Goal: Task Accomplishment & Management: Use online tool/utility

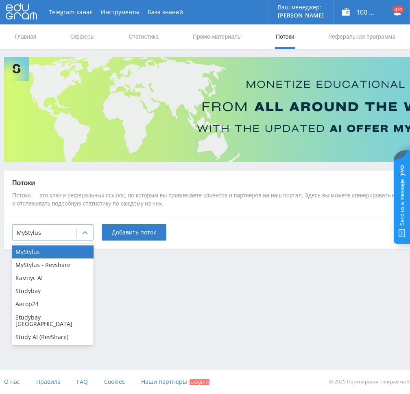
click at [79, 232] on div at bounding box center [85, 233] width 16 height 16
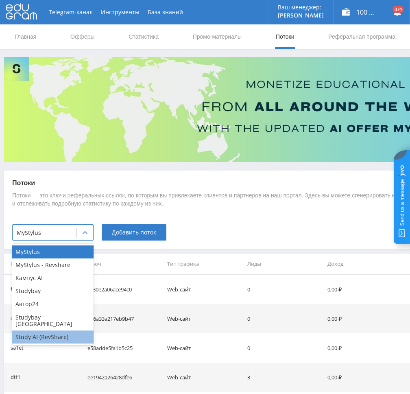
click at [52, 333] on div "Study AI (RevShare)" at bounding box center [52, 336] width 81 height 13
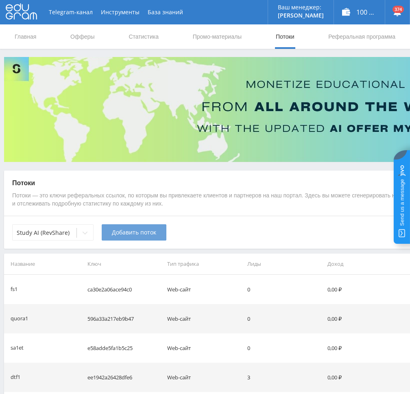
click at [119, 235] on span "Добавить поток" at bounding box center [134, 232] width 44 height 7
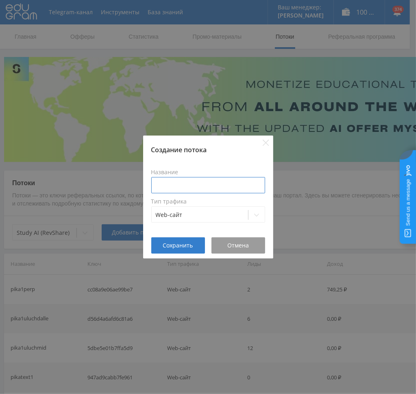
click at [194, 188] on input at bounding box center [208, 185] width 114 height 16
type input "pika1codegen"
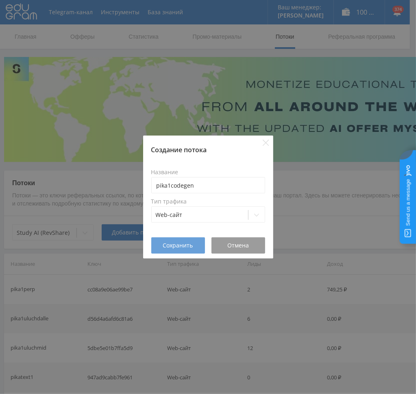
click at [175, 245] on span "Сохранить" at bounding box center [178, 245] width 30 height 7
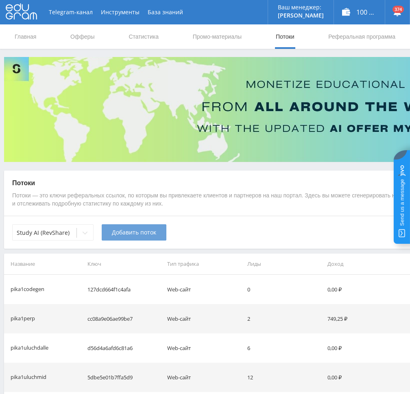
click at [120, 234] on span "Добавить поток" at bounding box center [134, 232] width 44 height 7
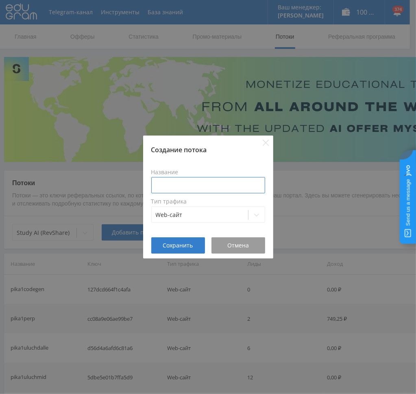
click at [183, 185] on input at bounding box center [208, 185] width 114 height 16
paste input "pika1code"
type input "pika1codegpt5"
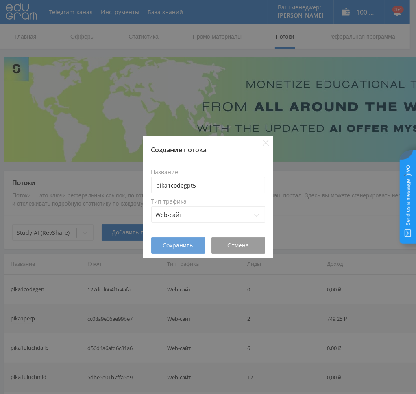
click at [176, 246] on span "Сохранить" at bounding box center [178, 245] width 30 height 7
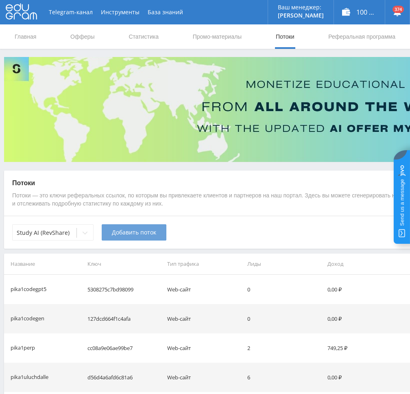
click at [118, 232] on span "Добавить поток" at bounding box center [134, 232] width 44 height 7
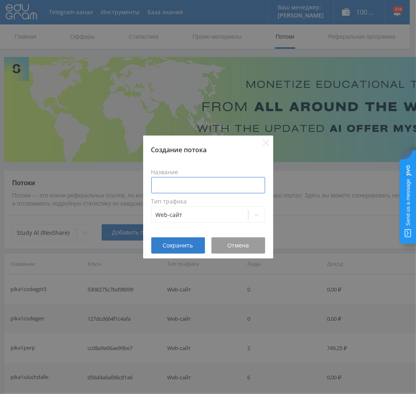
click at [189, 185] on input at bounding box center [208, 185] width 114 height 16
paste input "pika1code"
type input "pika1codegrok"
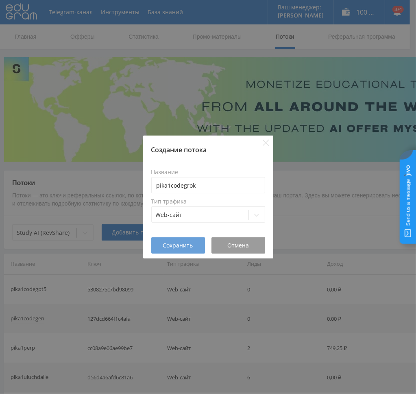
click at [169, 248] on span "Сохранить" at bounding box center [178, 245] width 30 height 7
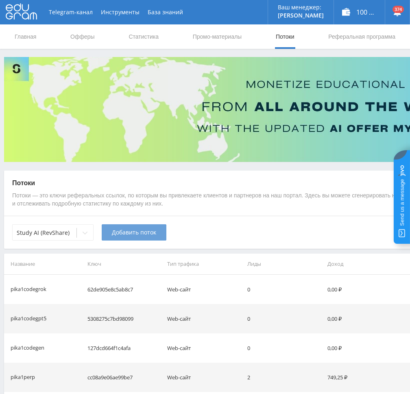
click at [124, 233] on span "Добавить поток" at bounding box center [134, 232] width 44 height 7
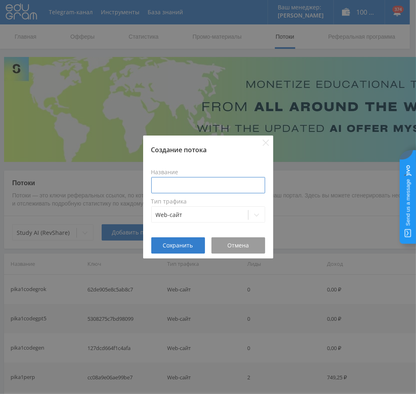
click at [181, 188] on input at bounding box center [208, 185] width 114 height 16
paste input "pika1code"
type input "pika1codeclaude"
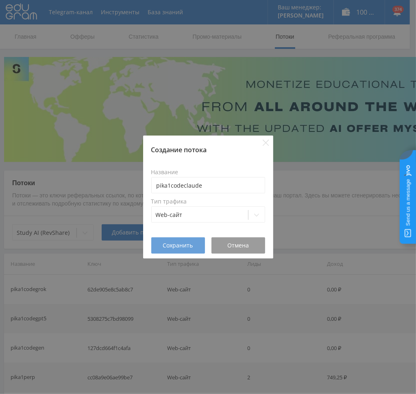
click at [167, 249] on span "Сохранить" at bounding box center [178, 245] width 30 height 7
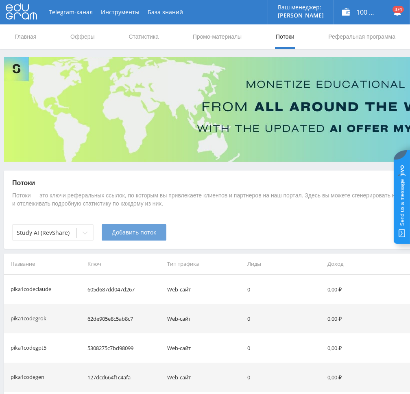
click at [124, 234] on span "Добавить поток" at bounding box center [134, 232] width 44 height 7
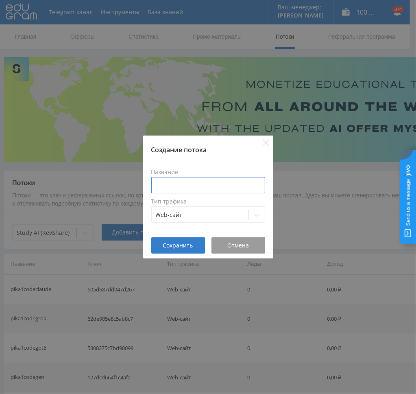
click at [172, 185] on input at bounding box center [208, 185] width 114 height 16
paste input "pika1code"
type input "pika1codegem"
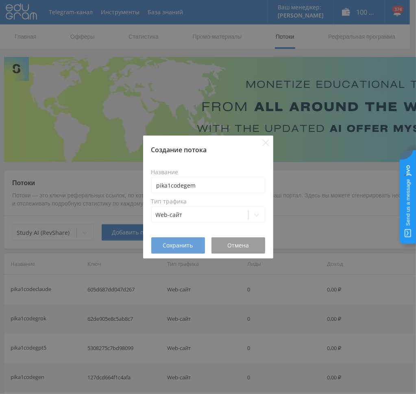
click at [172, 246] on span "Сохранить" at bounding box center [178, 245] width 30 height 7
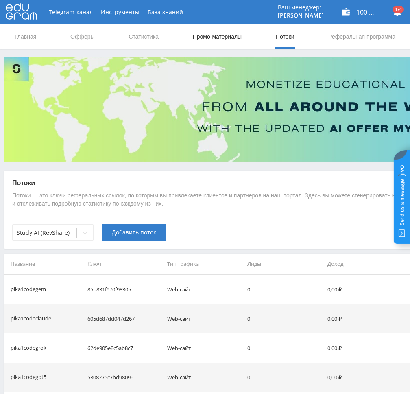
click at [212, 40] on link "Промо-материалы" at bounding box center [217, 36] width 50 height 24
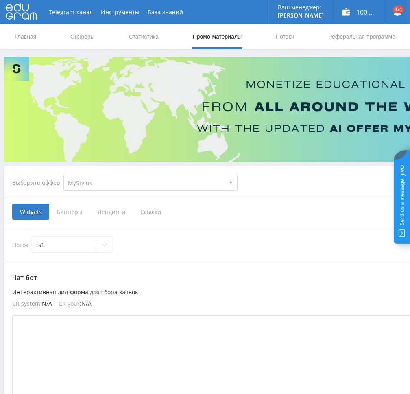
click at [108, 182] on select "MyStylus MyStylus - Revshare Кампус AI Studybay Автор24 Studybay Brazil Study A…" at bounding box center [150, 182] width 174 height 16
select select "376"
click at [63, 174] on select "MyStylus MyStylus - Revshare Кампус AI Studybay Автор24 Studybay Brazil Study A…" at bounding box center [150, 182] width 174 height 16
select select "376"
click at [69, 213] on span "Ссылки" at bounding box center [67, 211] width 36 height 16
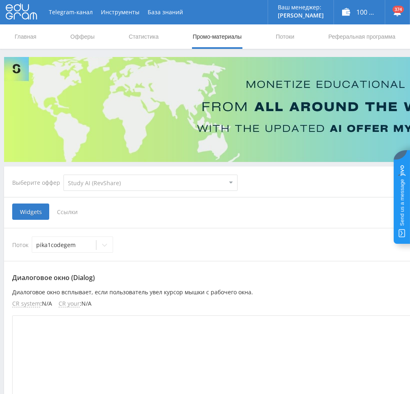
click at [0, 0] on input "Ссылки" at bounding box center [0, 0] width 0 height 0
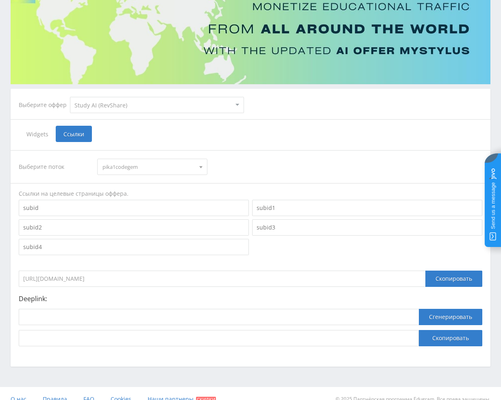
scroll to position [89, 0]
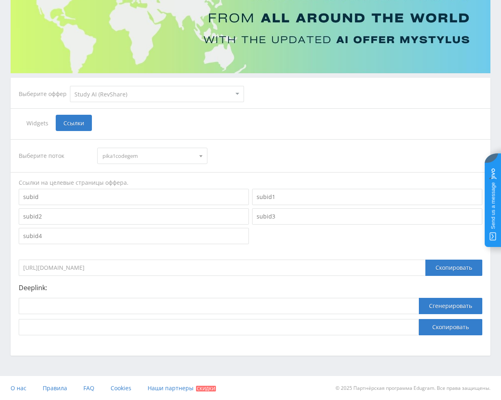
click at [152, 153] on span "pika1codegem" at bounding box center [148, 155] width 92 height 15
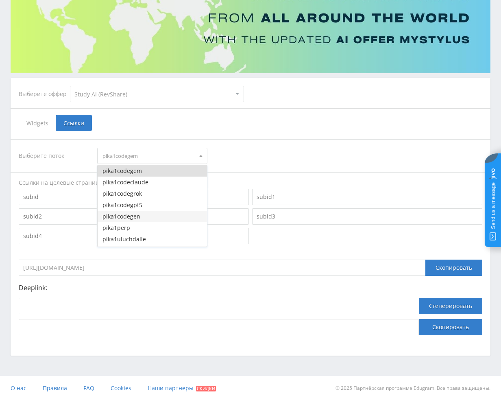
click at [140, 215] on button "pika1codegen" at bounding box center [152, 216] width 109 height 11
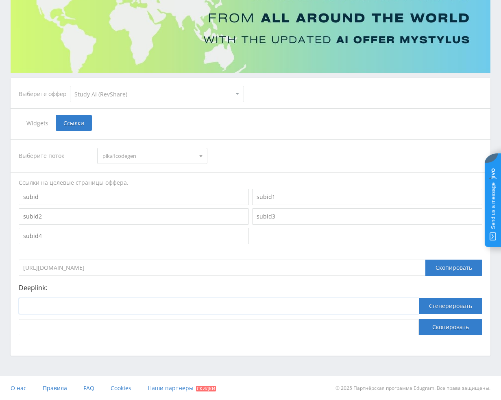
click at [207, 303] on input at bounding box center [219, 306] width 400 height 16
paste input "https://study24.ai/chat/code_generator"
type input "https://study24.ai/chat/code_generator"
click at [410, 304] on button "Сгенерировать" at bounding box center [450, 306] width 63 height 16
click at [410, 326] on button "Скопировать" at bounding box center [450, 327] width 63 height 16
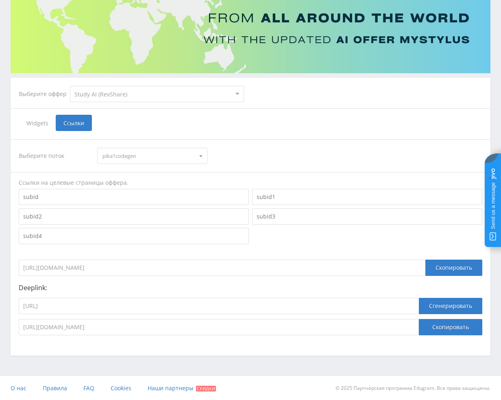
click at [129, 159] on span "pika1codegen" at bounding box center [148, 155] width 92 height 15
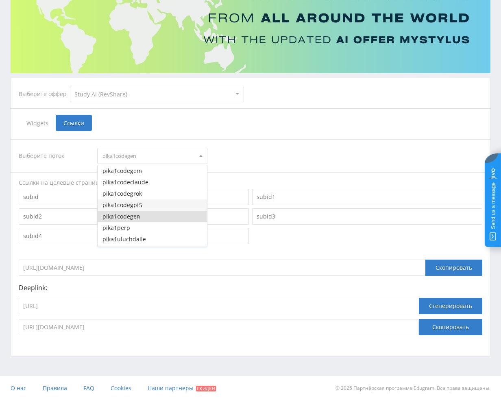
click at [133, 207] on button "pika1codegpt5" at bounding box center [152, 204] width 109 height 11
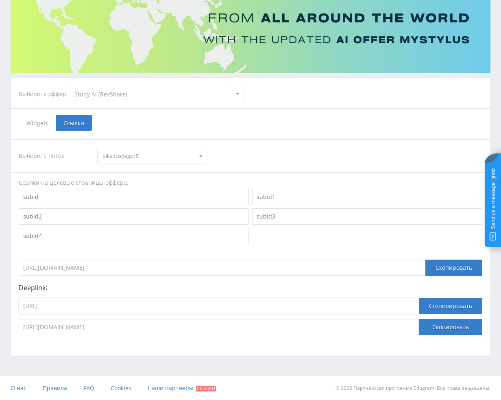
click at [172, 310] on input "https://study24.ai/chat/code_generator" at bounding box center [219, 306] width 400 height 16
paste input "hat_gpt5"
type input "https://study24.ai/chat/chat_gpt5"
click at [410, 303] on button "Сгенерировать" at bounding box center [450, 306] width 63 height 16
click at [410, 326] on button "Скопировать" at bounding box center [450, 327] width 63 height 16
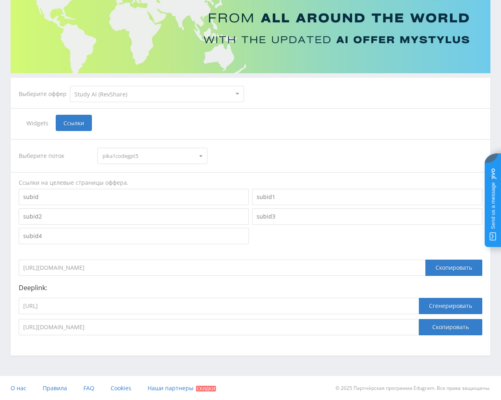
click at [135, 156] on span "pika1codegpt5" at bounding box center [148, 155] width 92 height 15
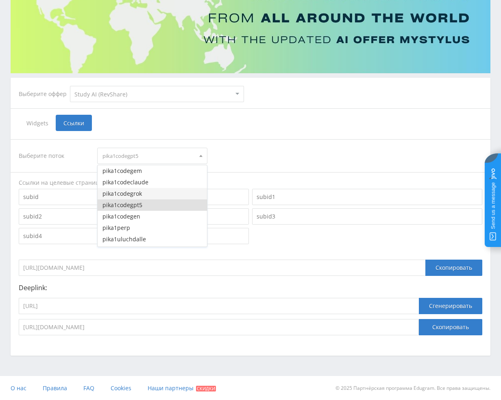
click at [136, 193] on button "pika1codegrok" at bounding box center [152, 193] width 109 height 11
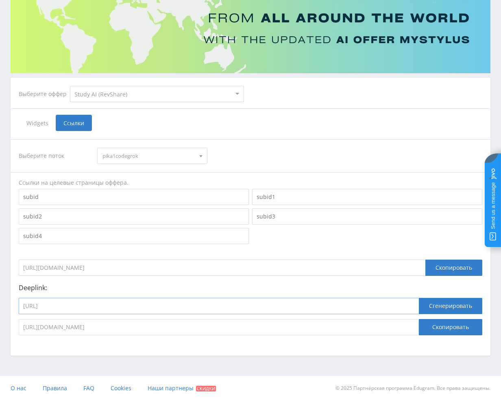
click at [309, 305] on input "https://study24.ai/chat/chat_gpt5" at bounding box center [219, 306] width 400 height 16
paste input "grok4"
type input "https://study24.ai/chat/grok4"
click at [410, 301] on button "Сгенерировать" at bounding box center [450, 306] width 63 height 16
click at [410, 327] on button "Скопировать" at bounding box center [450, 327] width 63 height 16
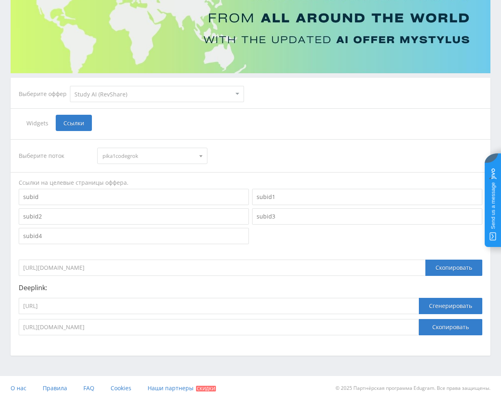
click at [148, 156] on span "pika1codegrok" at bounding box center [148, 155] width 92 height 15
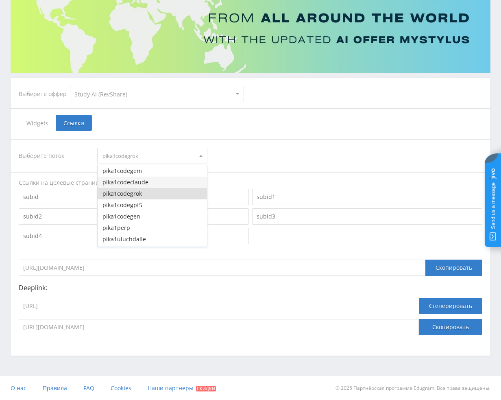
click at [140, 182] on button "pika1codeclaude" at bounding box center [152, 182] width 109 height 11
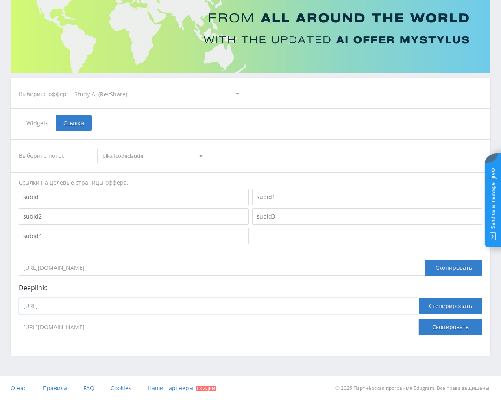
click at [111, 310] on input "https://study24.ai/chat/grok4" at bounding box center [219, 306] width 400 height 16
paste input "claude_opus41"
type input "https://study24.ai/chat/claude_opus41"
click at [410, 305] on button "Сгенерировать" at bounding box center [450, 306] width 63 height 16
click at [410, 327] on button "Скопировать" at bounding box center [450, 327] width 63 height 16
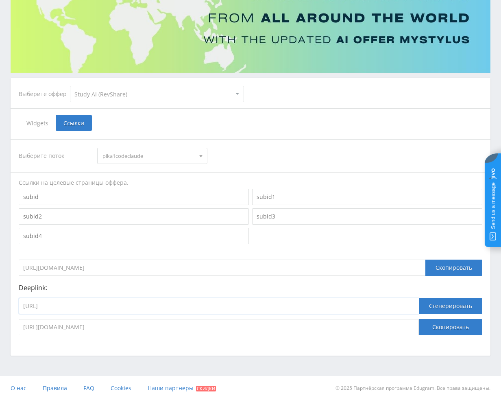
click at [109, 299] on input "https://study24.ai/chat/claude_opus41" at bounding box center [219, 306] width 400 height 16
click at [156, 156] on span "pika1codeclaude" at bounding box center [148, 155] width 92 height 15
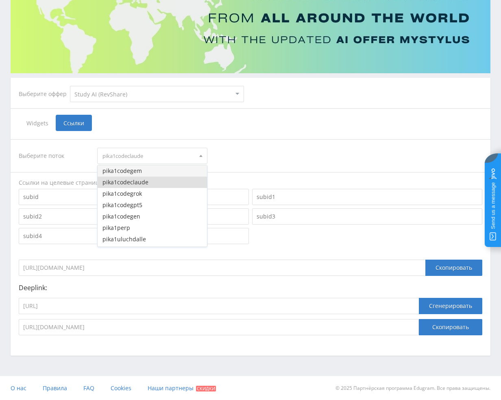
click at [146, 175] on button "pika1codegem" at bounding box center [152, 170] width 109 height 11
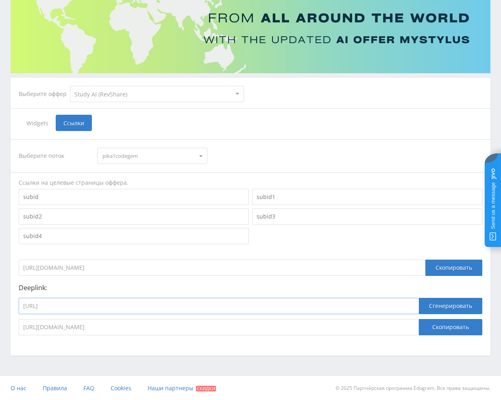
click at [152, 309] on input "https://study24.ai/chat/claude_opus41" at bounding box center [219, 306] width 400 height 16
paste input "gemini_pro_plus_bot"
type input "https://study24.ai/chat/gemini_pro_plus_bot"
click at [410, 308] on button "Сгенерировать" at bounding box center [450, 306] width 63 height 16
drag, startPoint x: 447, startPoint y: 327, endPoint x: 502, endPoint y: 303, distance: 59.7
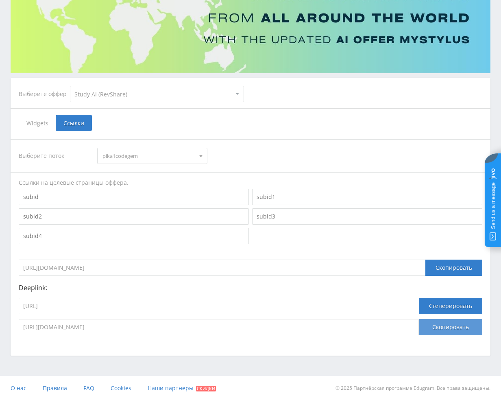
click at [410, 327] on button "Скопировать" at bounding box center [450, 327] width 63 height 16
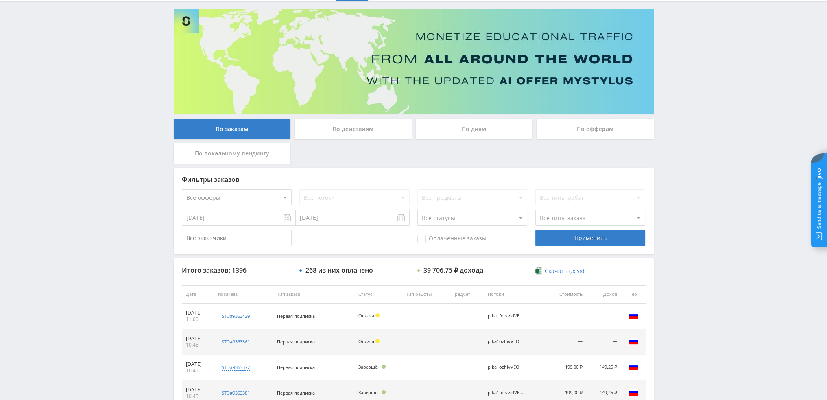
scroll to position [41, 0]
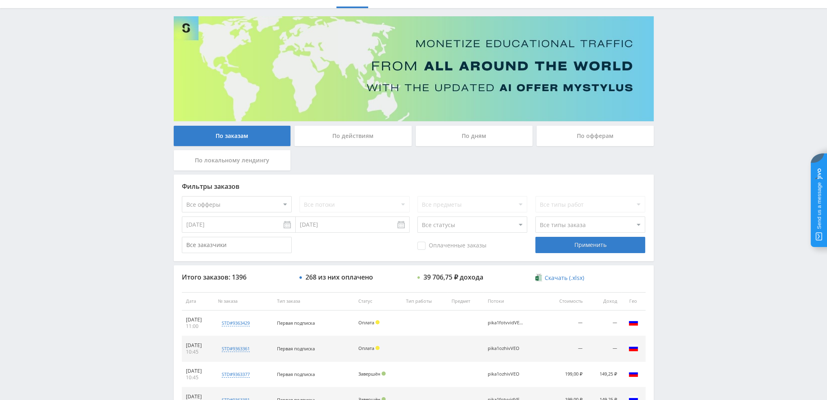
click at [486, 141] on div "По дням" at bounding box center [474, 136] width 117 height 20
click at [0, 0] on input "По дням" at bounding box center [0, 0] width 0 height 0
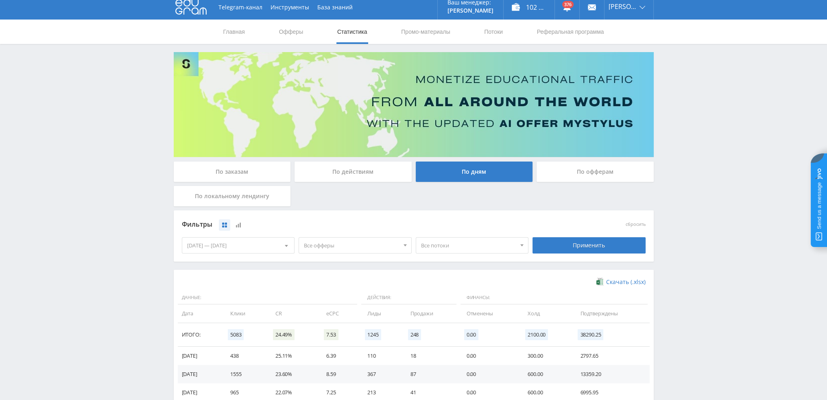
scroll to position [0, 0]
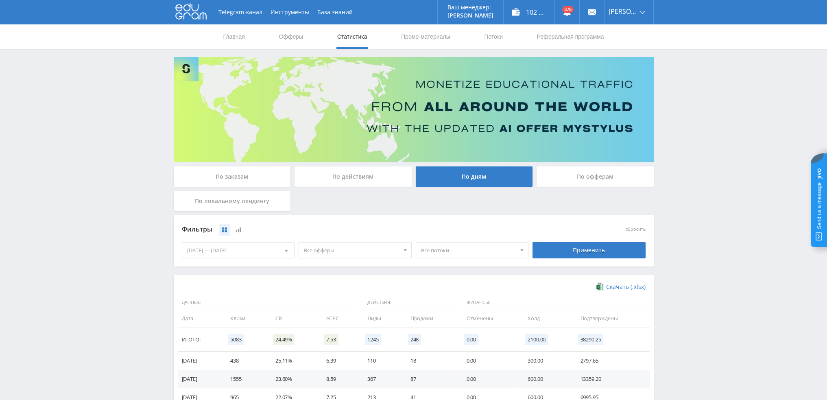
click at [244, 179] on div "По заказам" at bounding box center [232, 176] width 117 height 20
click at [0, 0] on input "По заказам" at bounding box center [0, 0] width 0 height 0
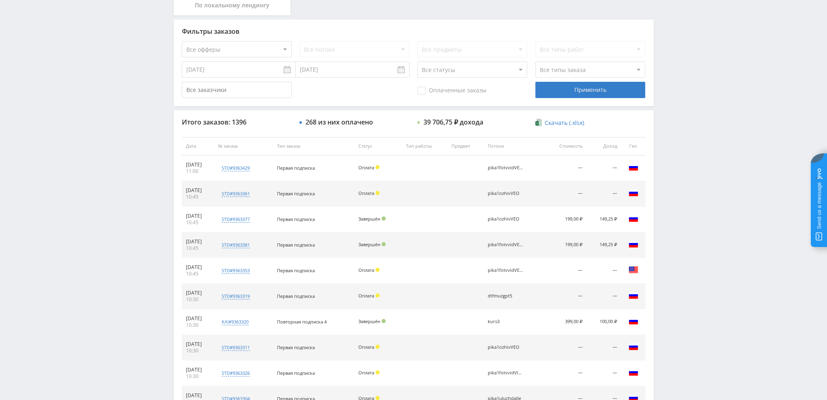
scroll to position [281, 0]
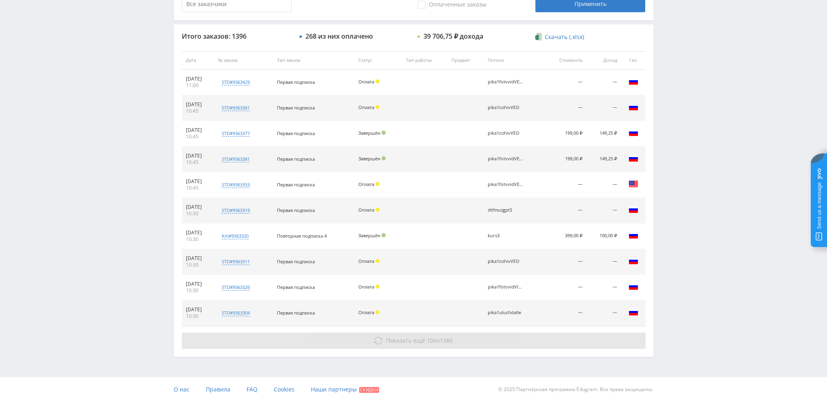
click at [396, 337] on span "Показать ещё" at bounding box center [405, 340] width 39 height 8
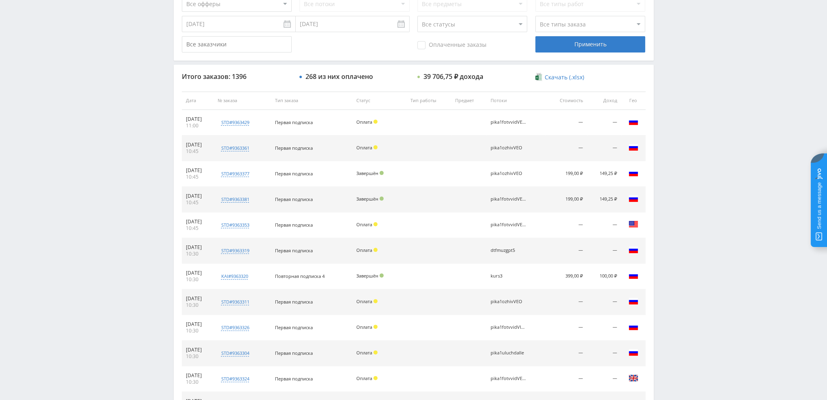
scroll to position [241, 0]
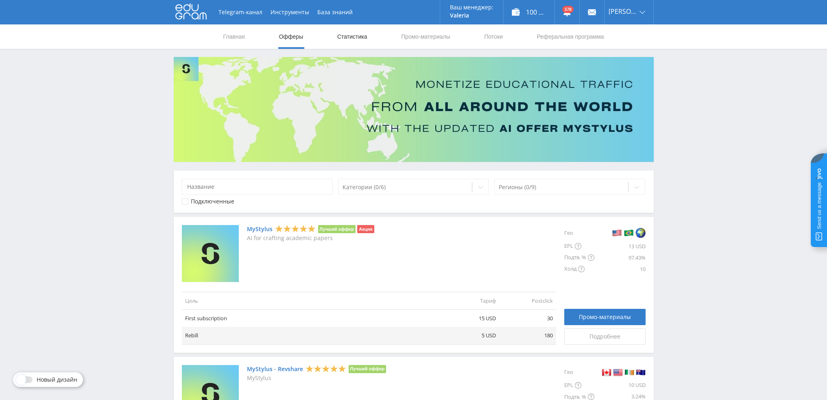
click at [352, 37] on link "Статистика" at bounding box center [352, 36] width 32 height 24
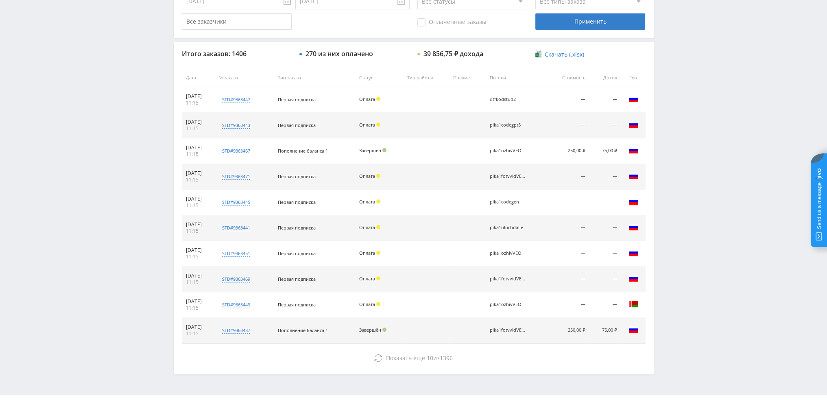
scroll to position [281, 0]
